Goal: Task Accomplishment & Management: Use online tool/utility

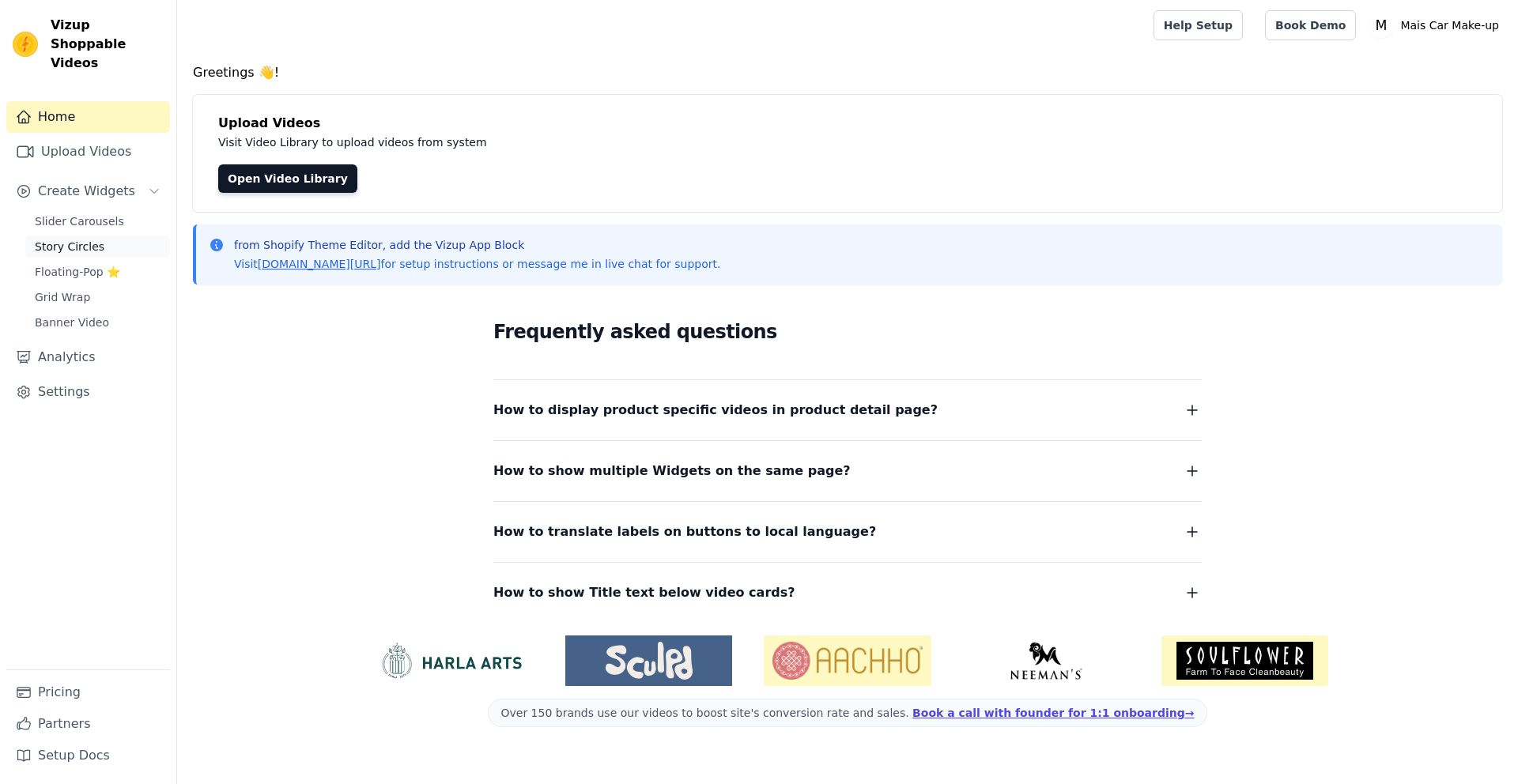
click at [73, 239] on span "Story Circles" at bounding box center [69, 247] width 70 height 16
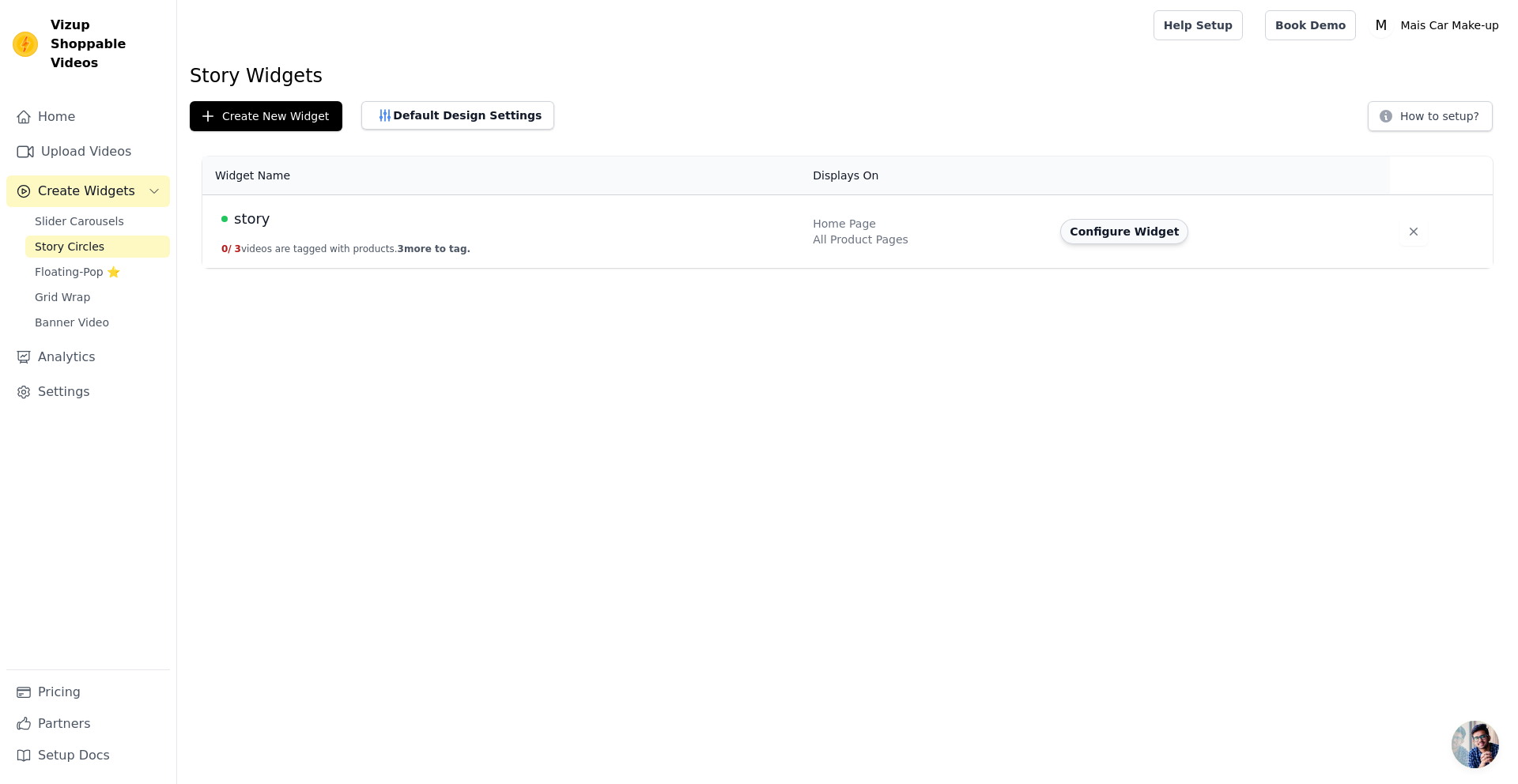
click at [1093, 230] on button "Configure Widget" at bounding box center [1125, 231] width 128 height 26
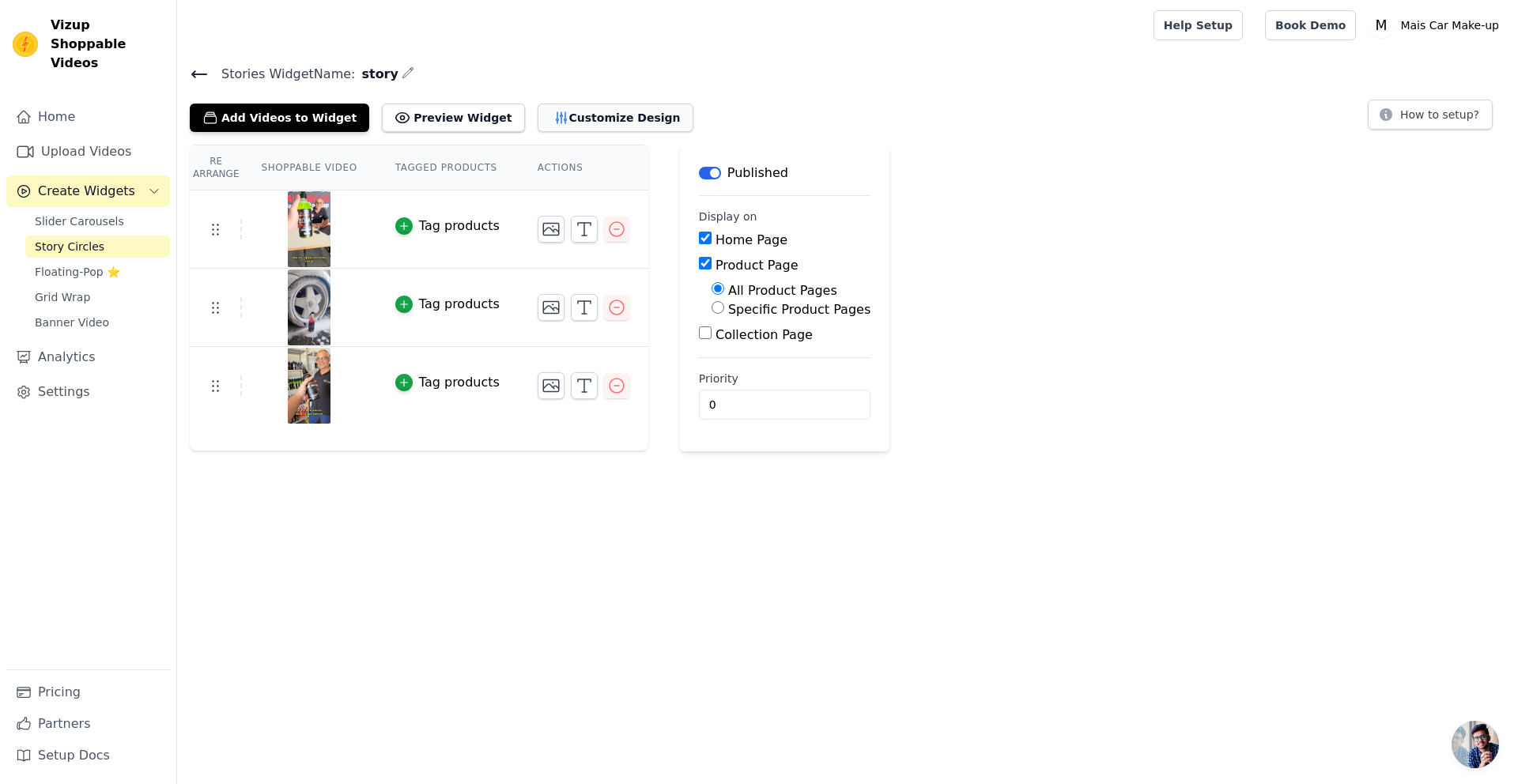
click at [538, 126] on button "Customize Design" at bounding box center [615, 118] width 155 height 29
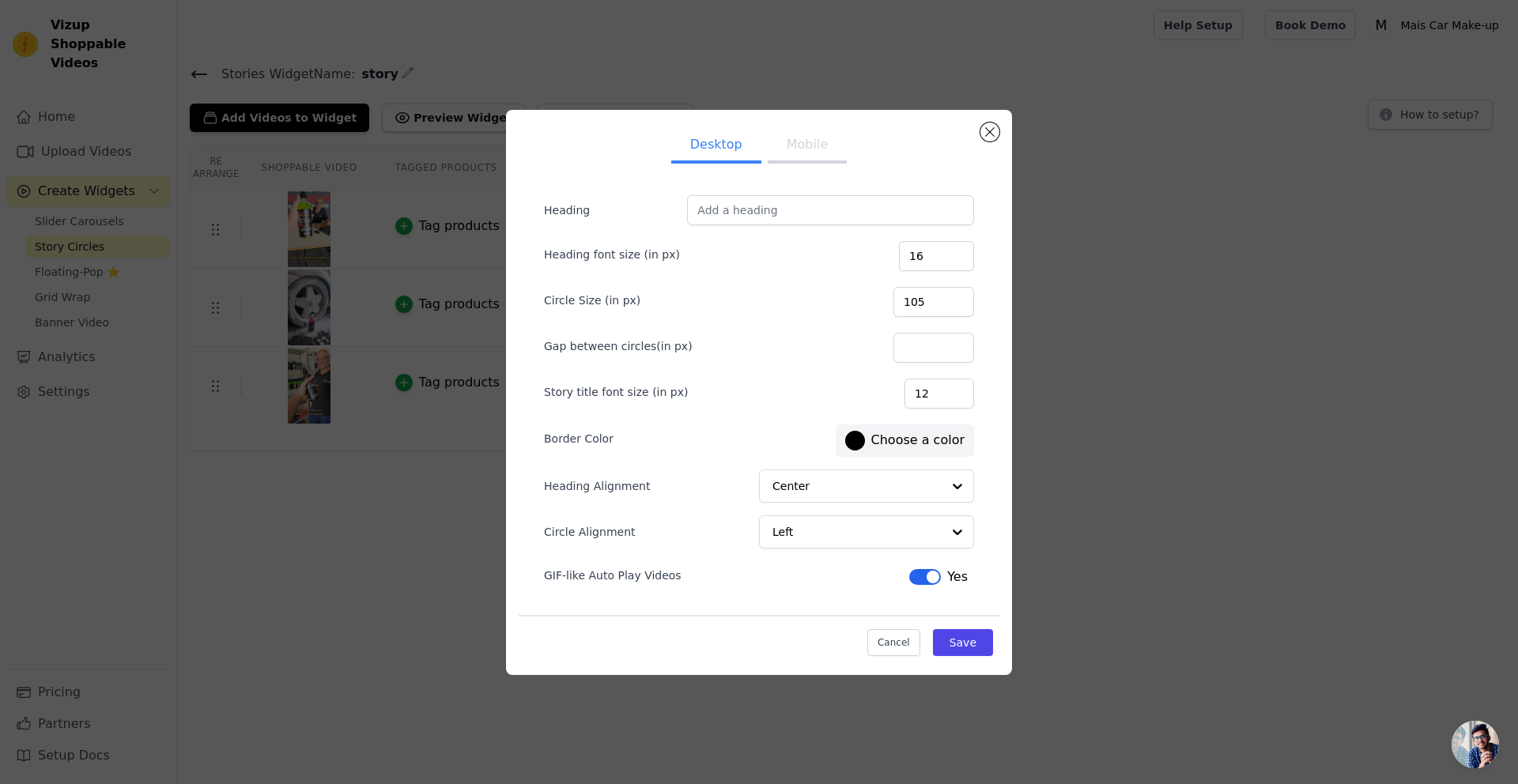
click at [790, 148] on button "Mobile" at bounding box center [807, 146] width 79 height 34
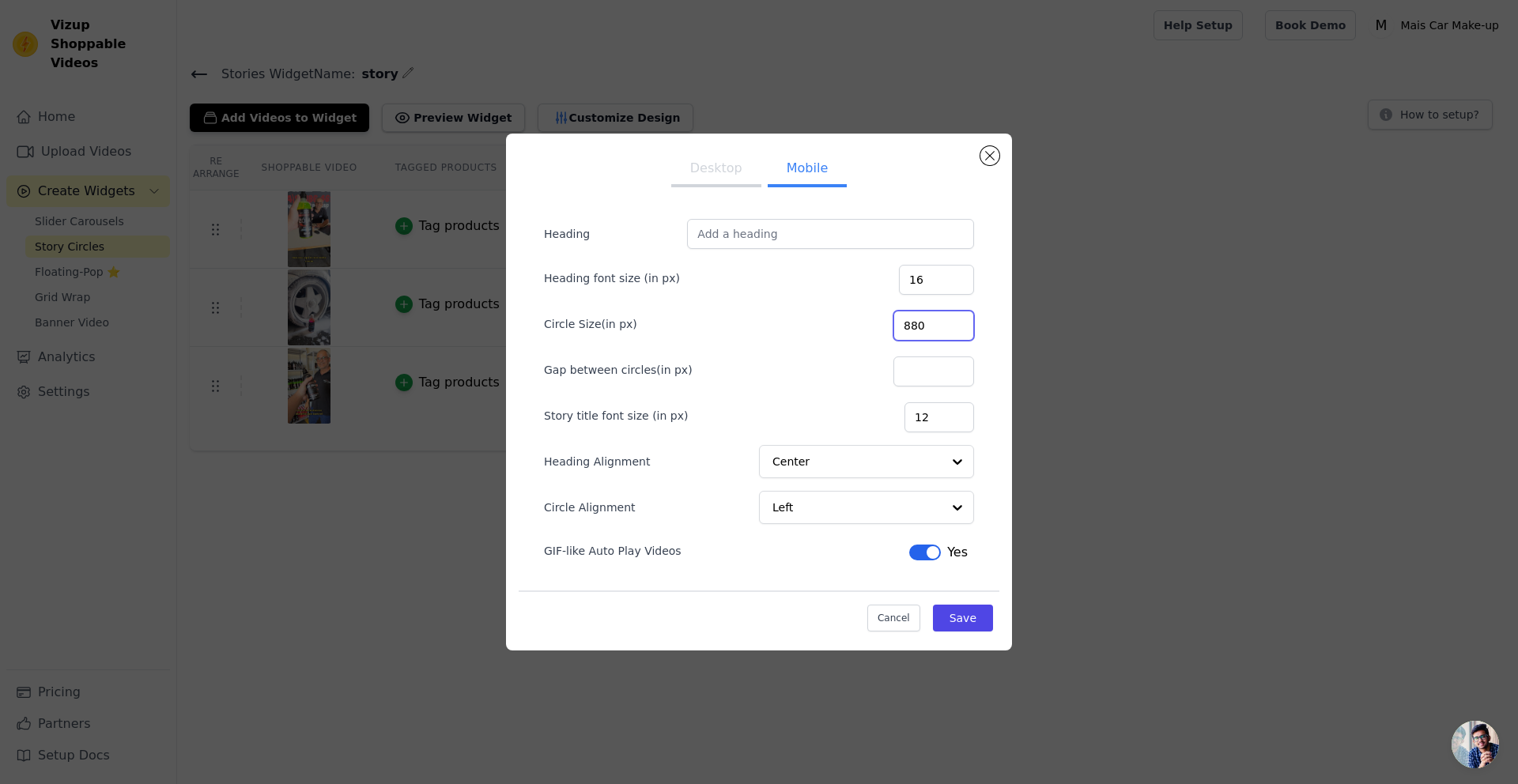
drag, startPoint x: 956, startPoint y: 332, endPoint x: 872, endPoint y: 320, distance: 84.9
click at [894, 320] on input "880" at bounding box center [934, 326] width 81 height 30
click at [949, 327] on input "880" at bounding box center [934, 326] width 81 height 30
type input "100"
click at [964, 637] on div "Cancel Save" at bounding box center [759, 613] width 481 height 47
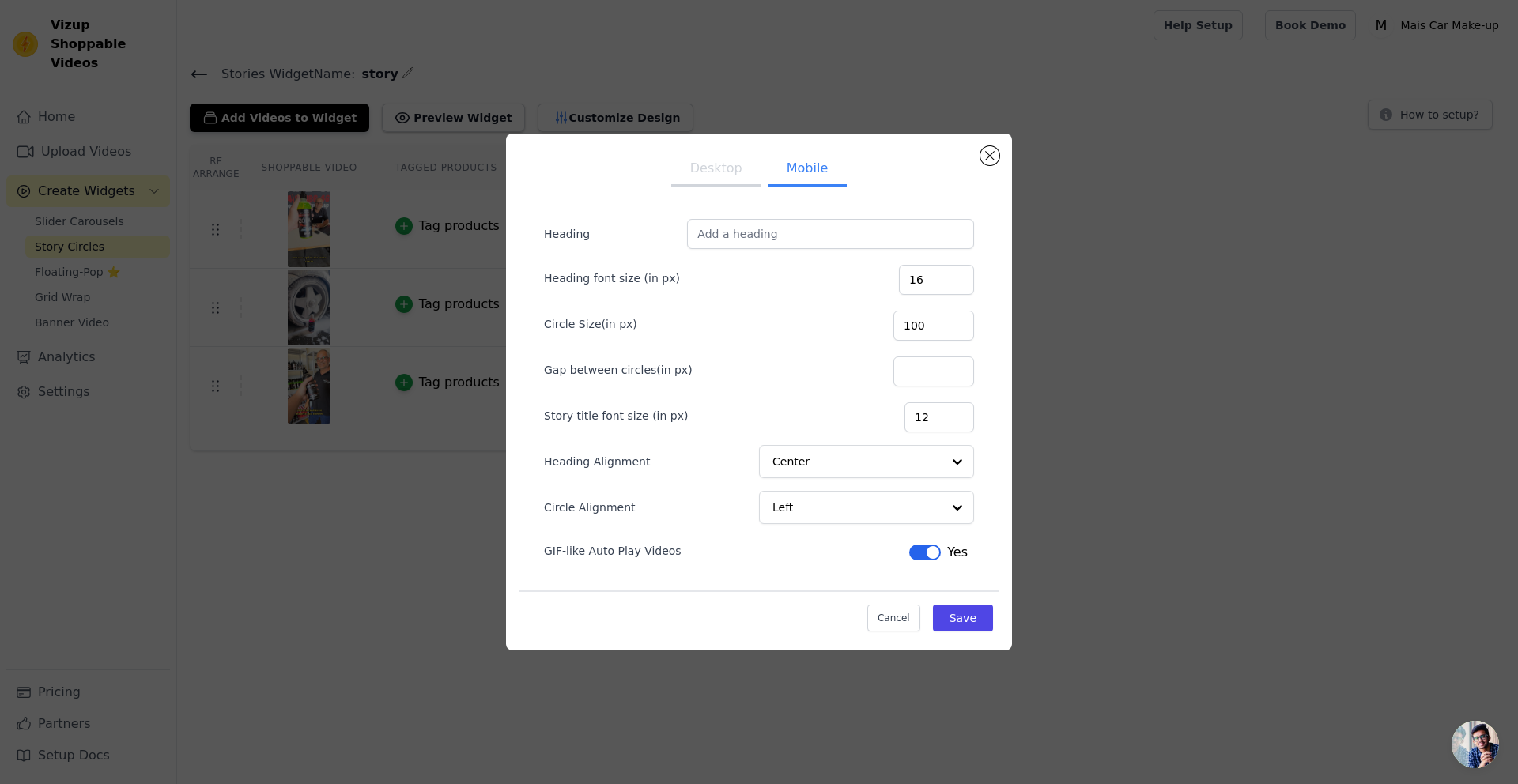
click at [964, 633] on div "Cancel Save" at bounding box center [759, 613] width 481 height 47
click at [965, 627] on button "Save" at bounding box center [963, 618] width 60 height 27
